Goal: Find specific page/section: Find specific page/section

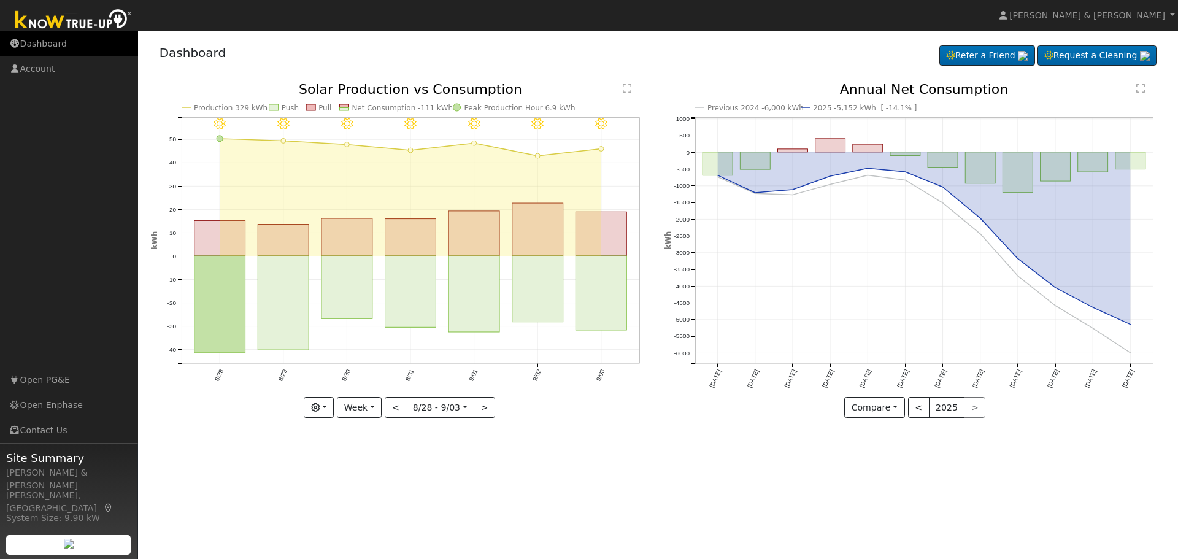
click at [47, 45] on link "Dashboard" at bounding box center [69, 43] width 138 height 25
click at [44, 48] on link "Dashboard" at bounding box center [69, 43] width 138 height 25
